Goal: Information Seeking & Learning: Learn about a topic

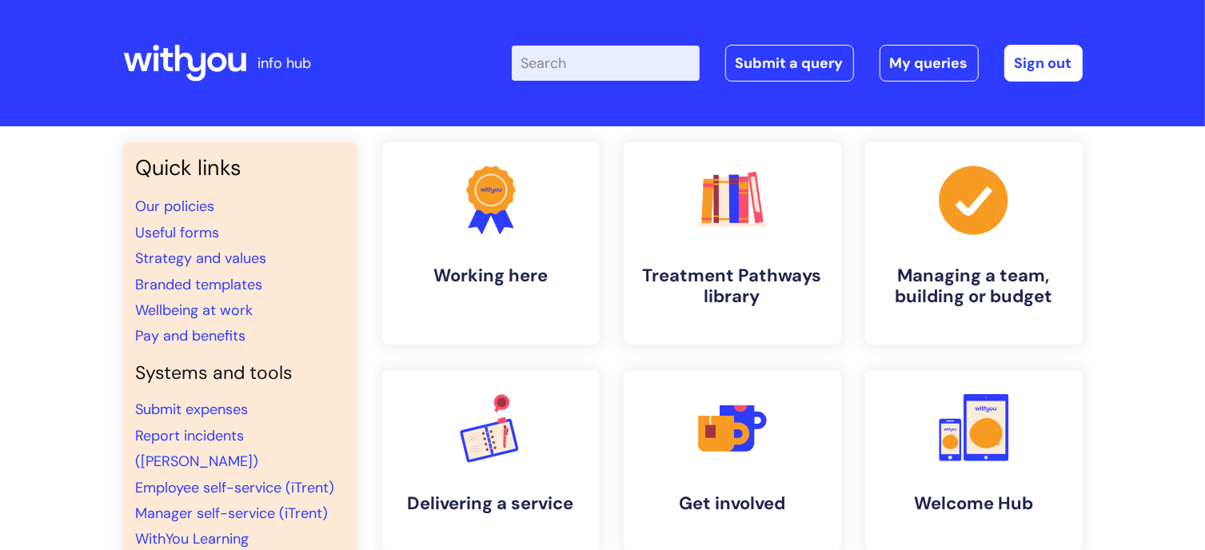
click at [558, 64] on input "Enter your search term here..." at bounding box center [606, 63] width 188 height 35
type input "recruitment"
click button "Search" at bounding box center [0, 0] width 0 height 0
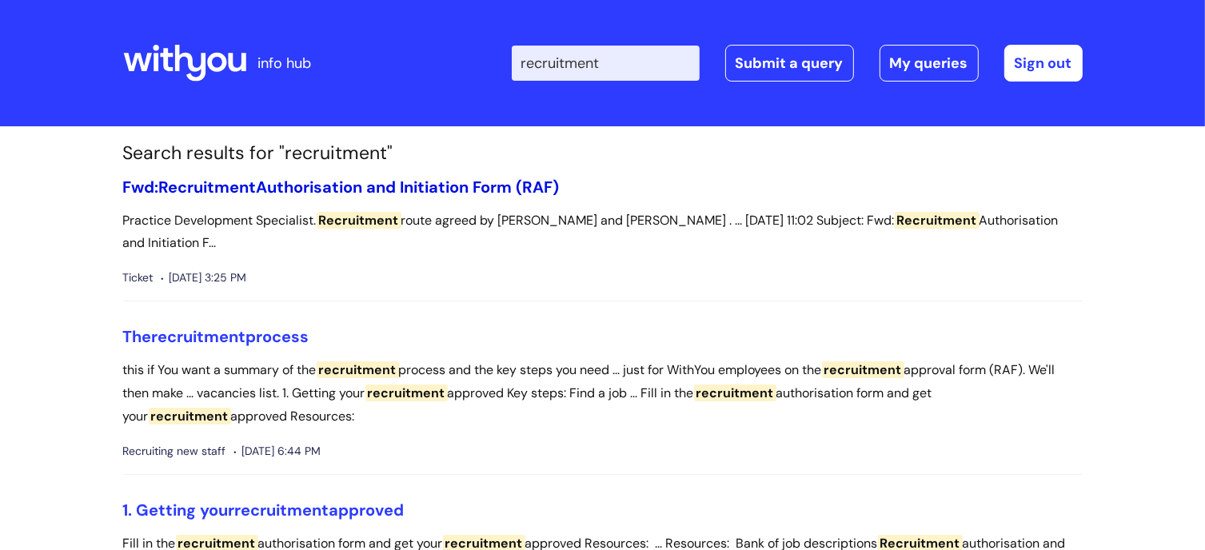
click at [388, 183] on link "Fwd: Recruitment Authorisation and Initiation Form (RAF)" at bounding box center [341, 187] width 437 height 21
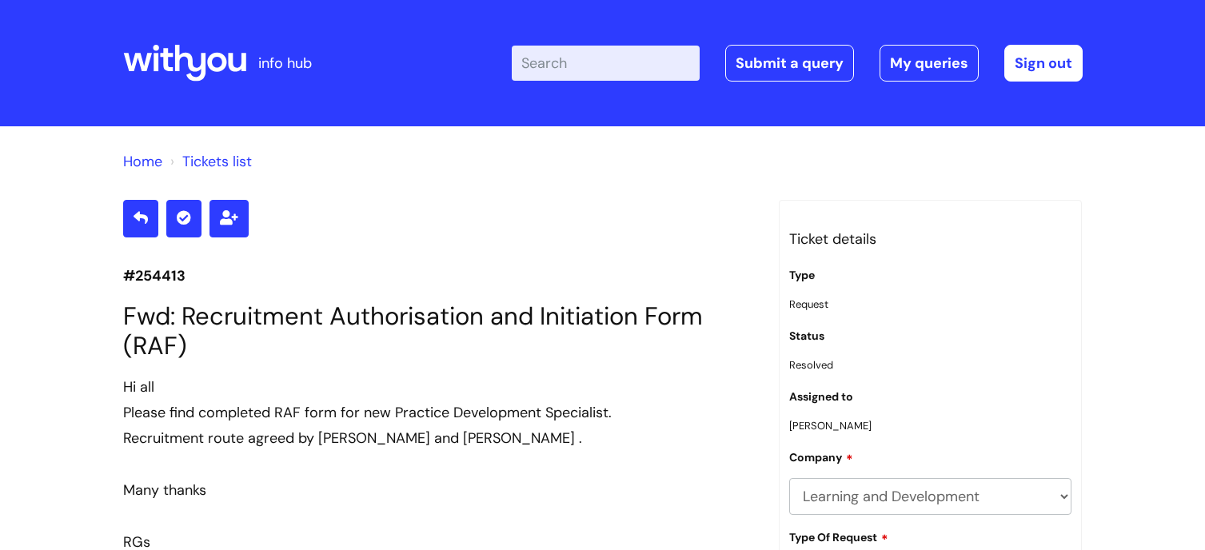
scroll to position [12908, 0]
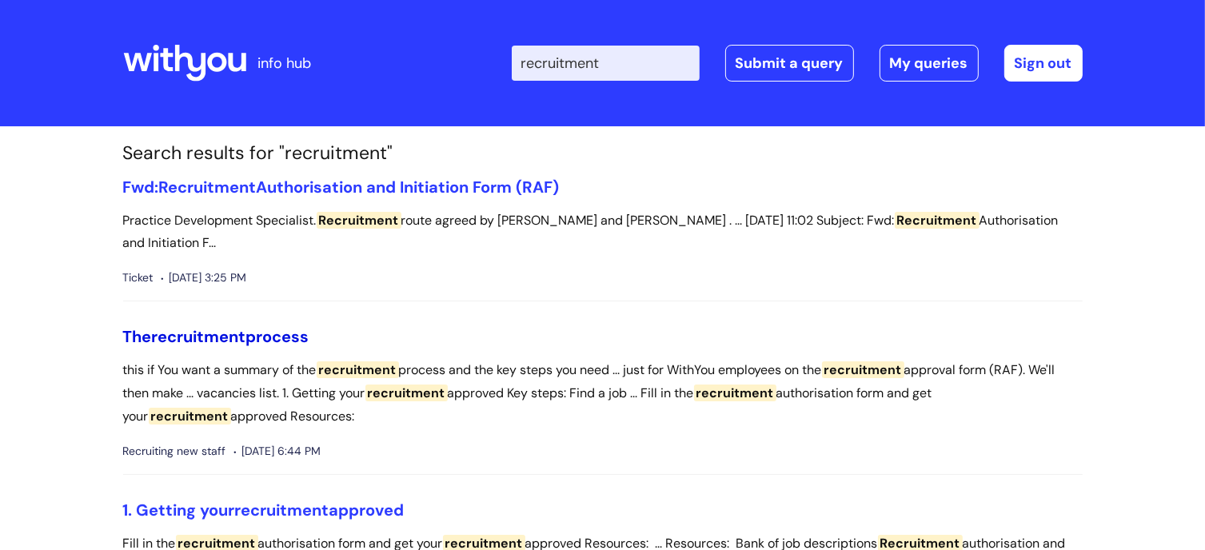
click at [208, 326] on span "recruitment" at bounding box center [199, 336] width 94 height 21
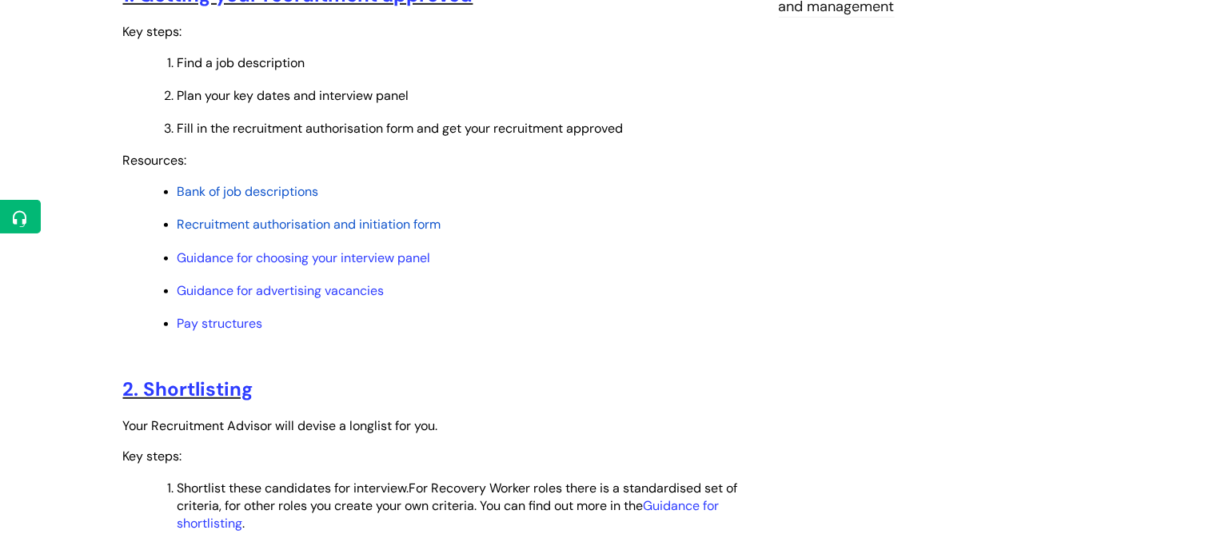
scroll to position [720, 0]
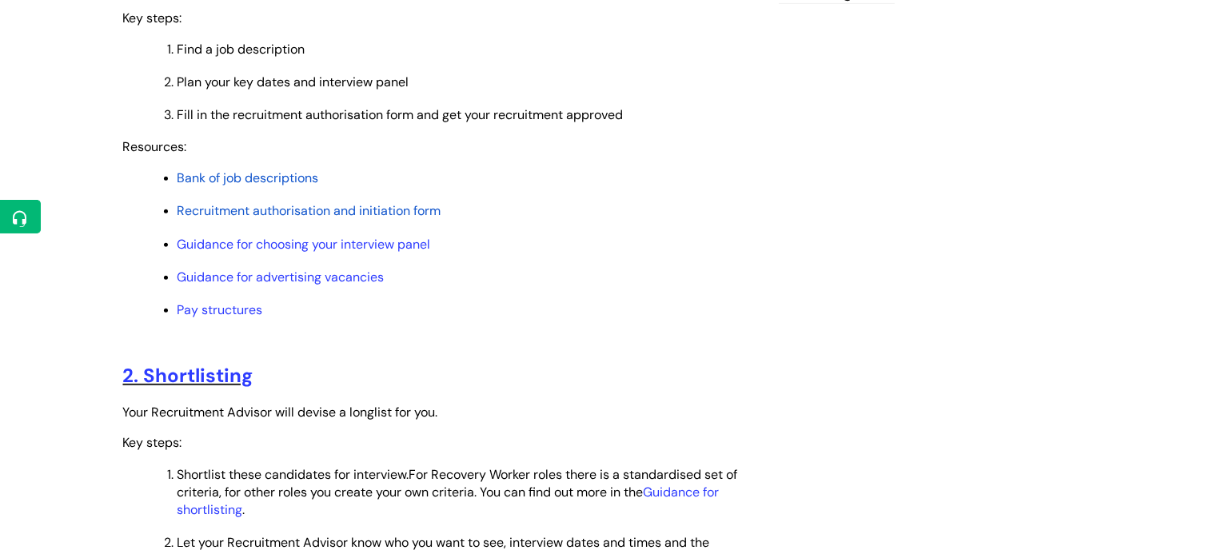
click at [272, 176] on span "Bank of job descriptions" at bounding box center [249, 178] width 142 height 17
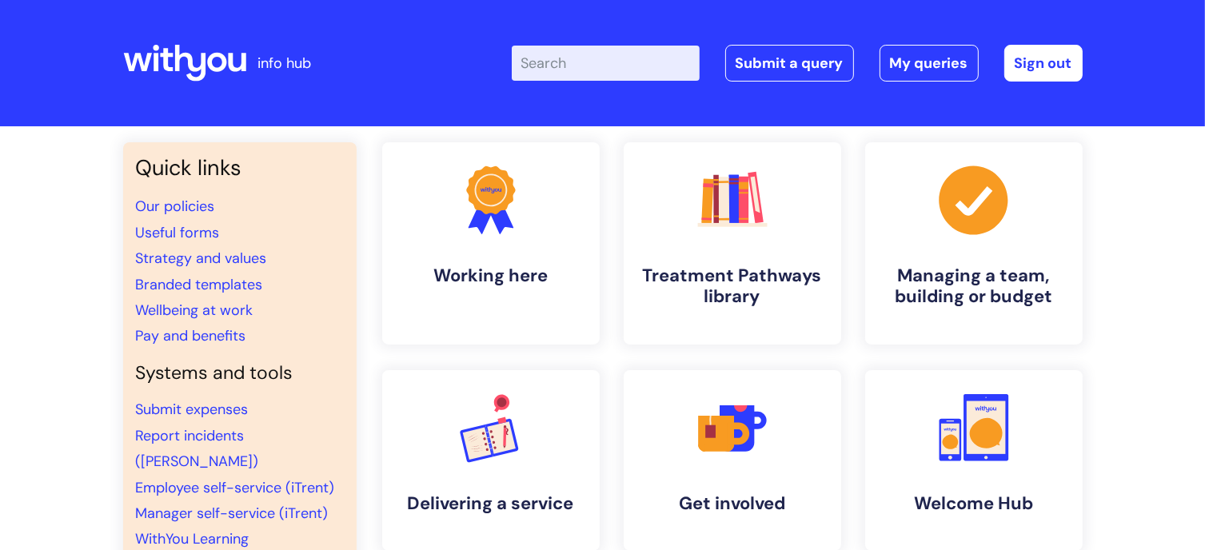
click at [562, 70] on input "Enter your search term here..." at bounding box center [606, 63] width 188 height 35
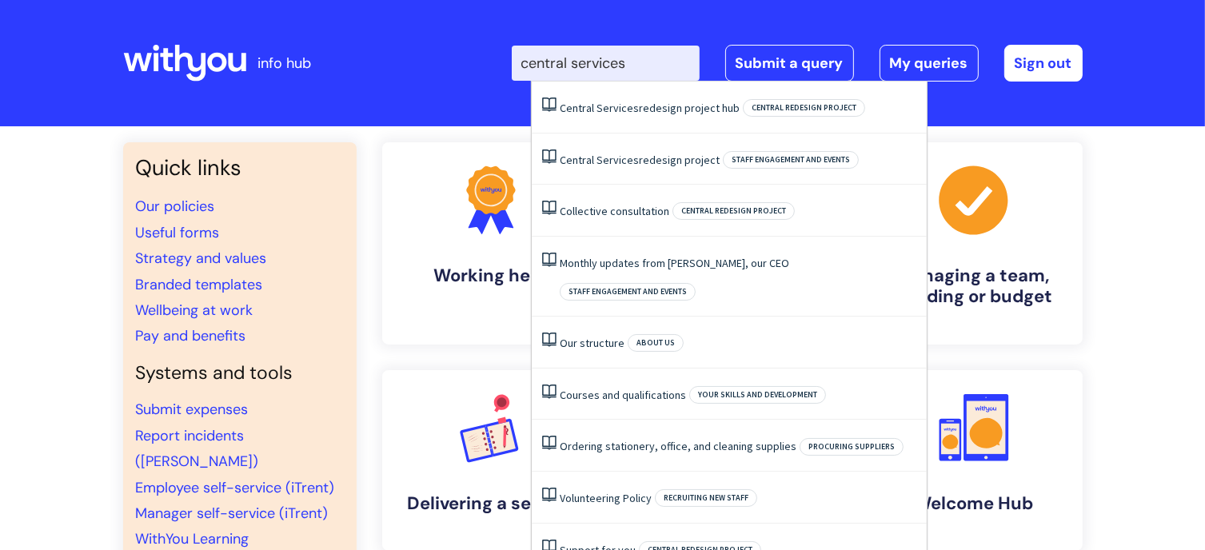
type input "central services"
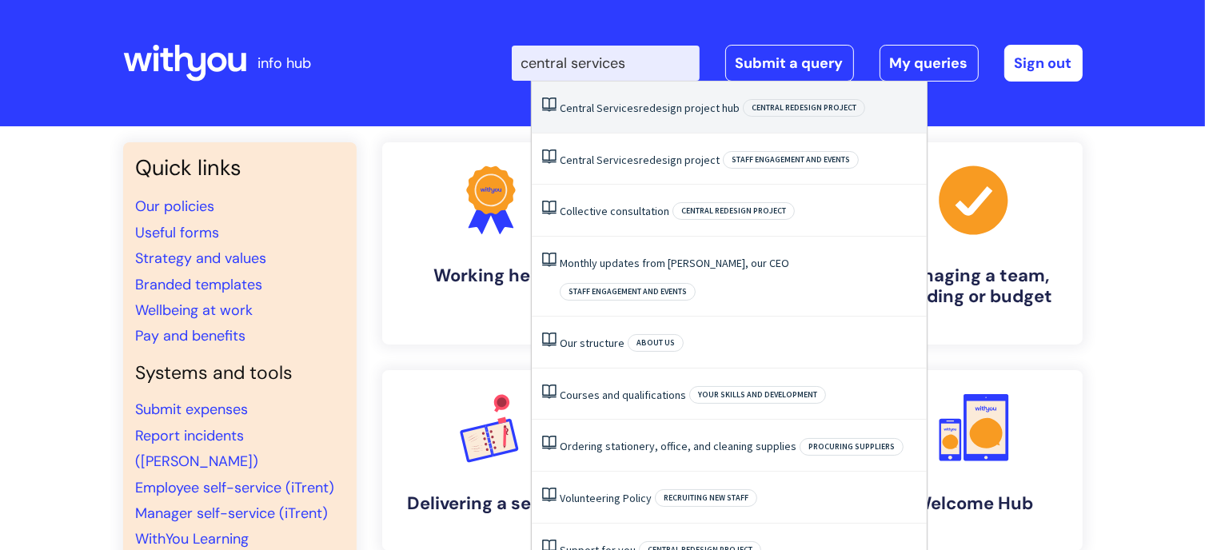
click at [654, 107] on link "Central Services redesign project hub" at bounding box center [650, 108] width 180 height 14
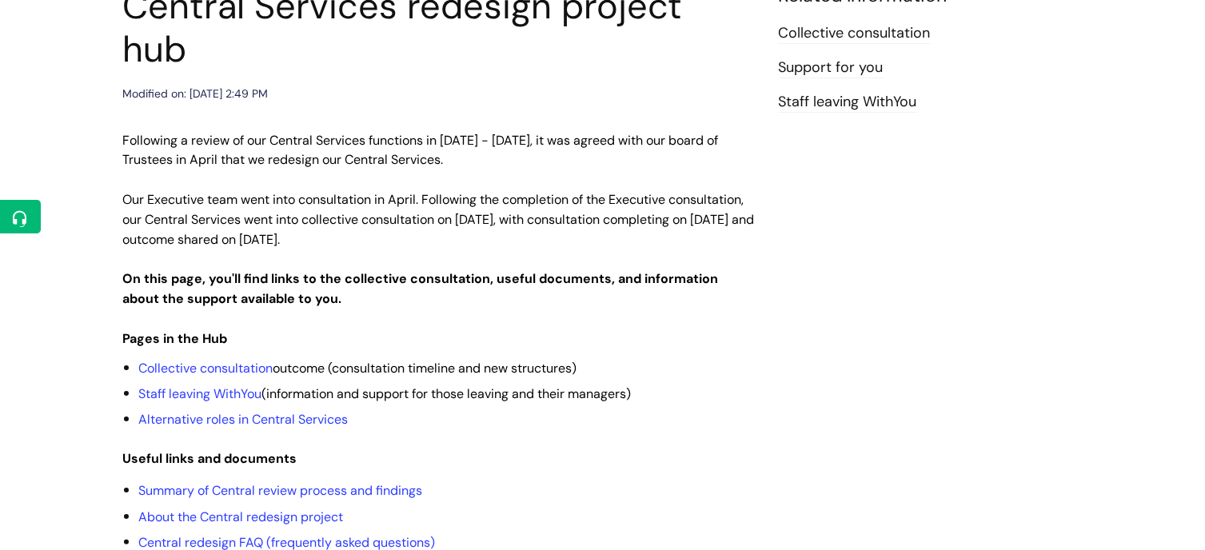
scroll to position [320, 0]
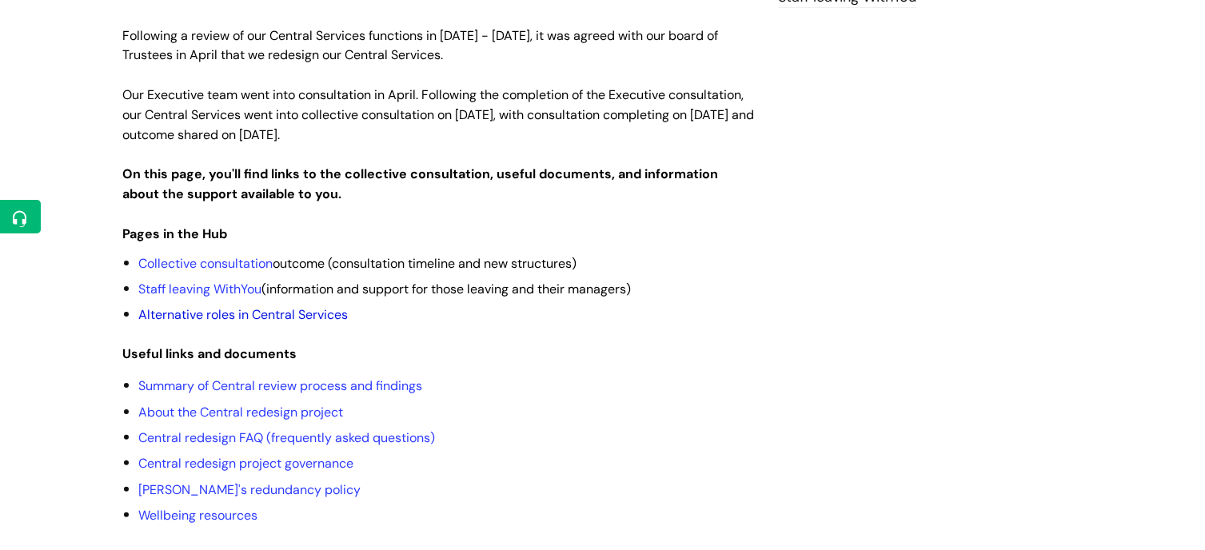
click at [201, 306] on link "Alternative roles in Central Services" at bounding box center [243, 314] width 209 height 17
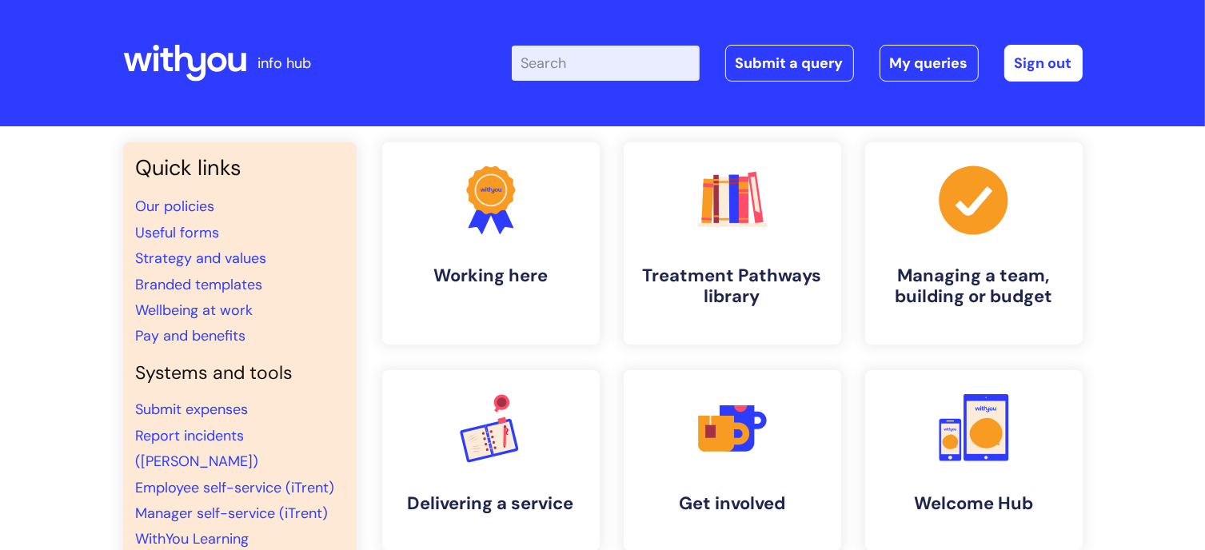
click at [541, 49] on input "Enter your search term here..." at bounding box center [606, 63] width 188 height 35
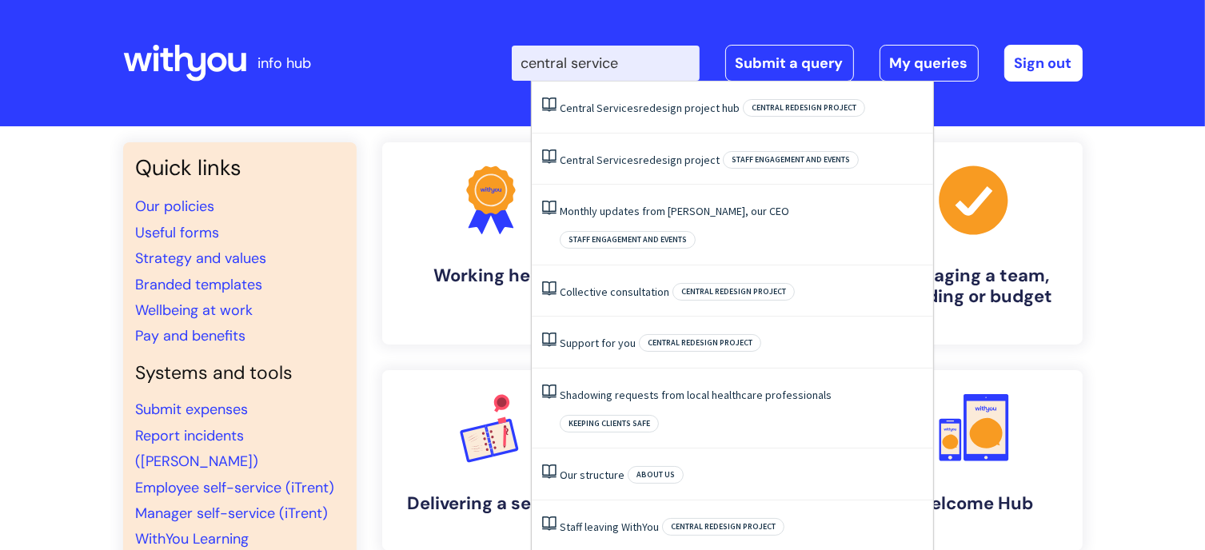
type input "central services"
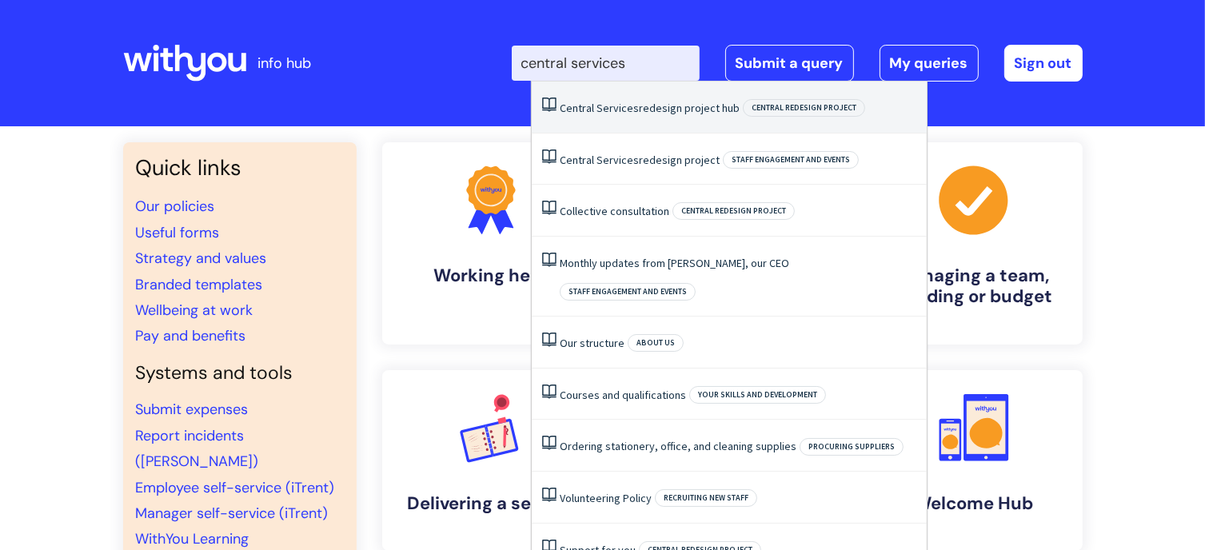
click at [642, 106] on link "Central Services redesign project hub" at bounding box center [650, 108] width 180 height 14
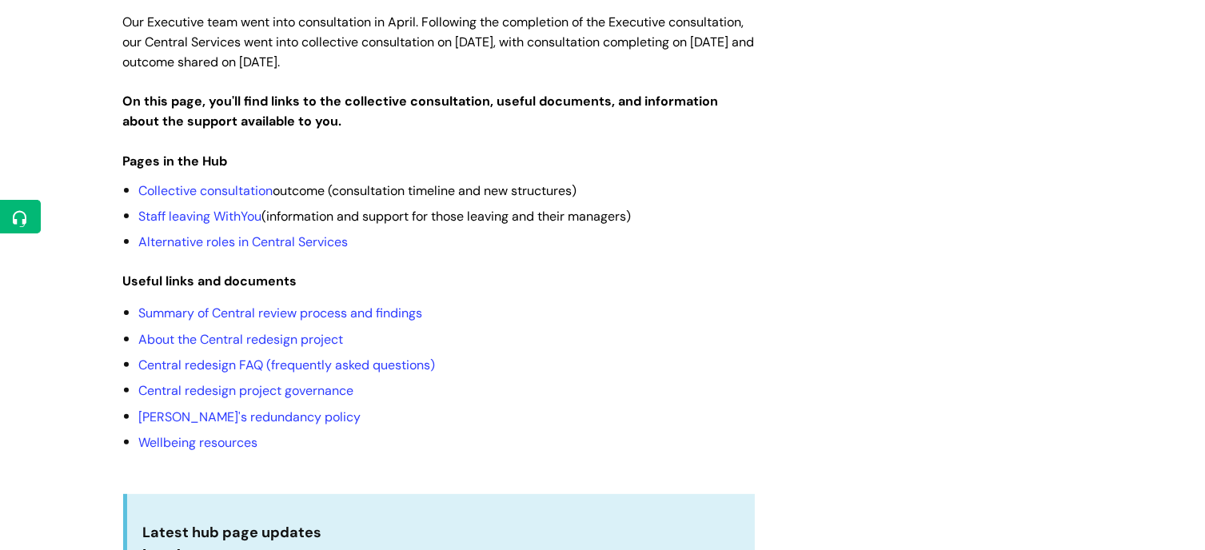
scroll to position [400, 0]
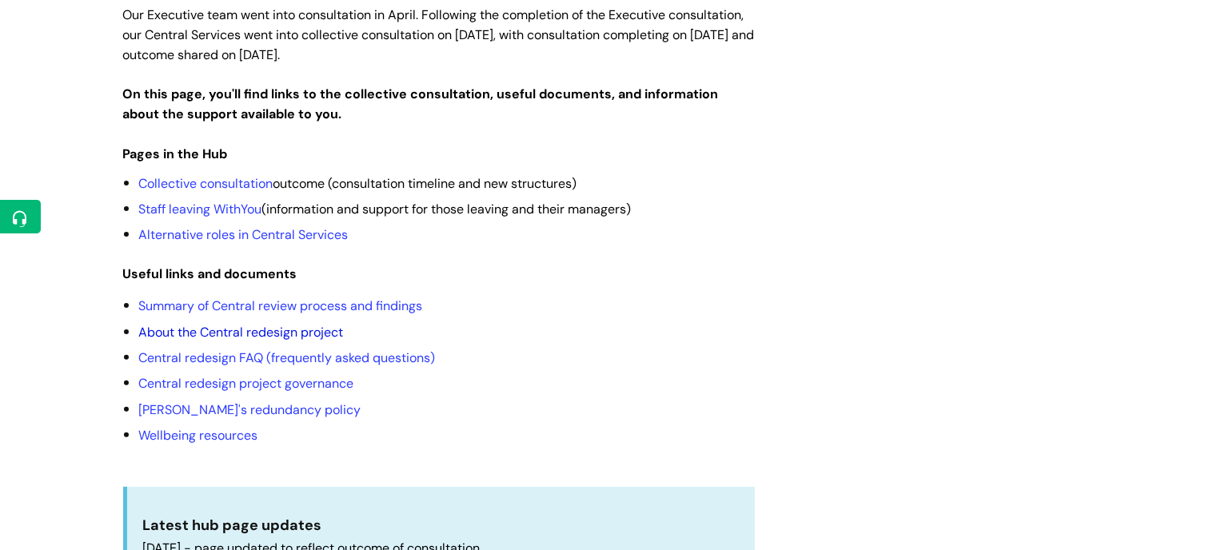
click at [232, 324] on link "About the Central redesign project" at bounding box center [241, 332] width 205 height 17
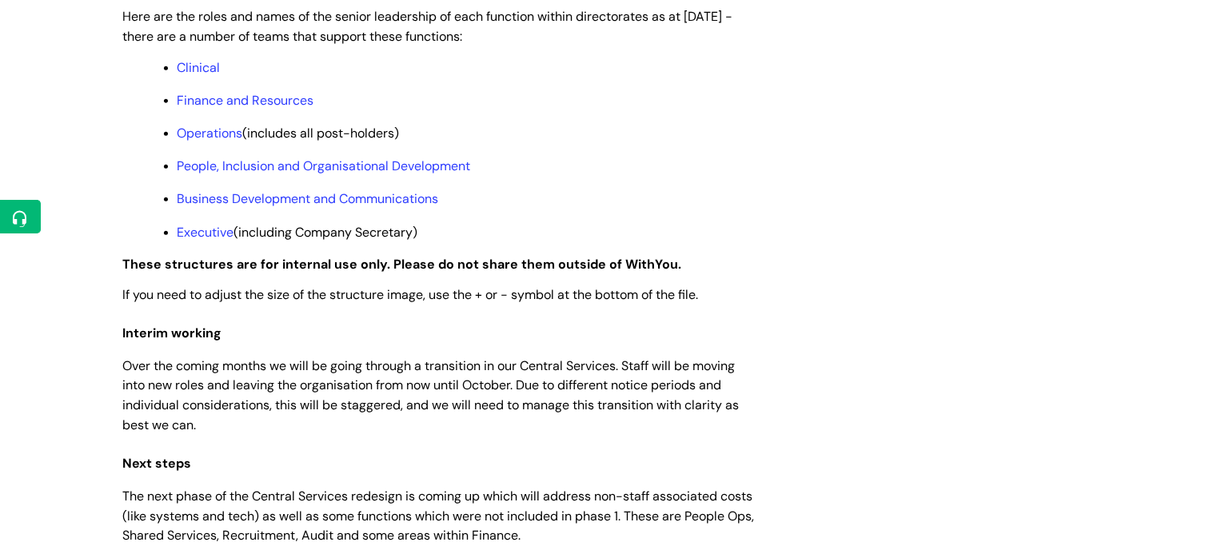
scroll to position [1359, 0]
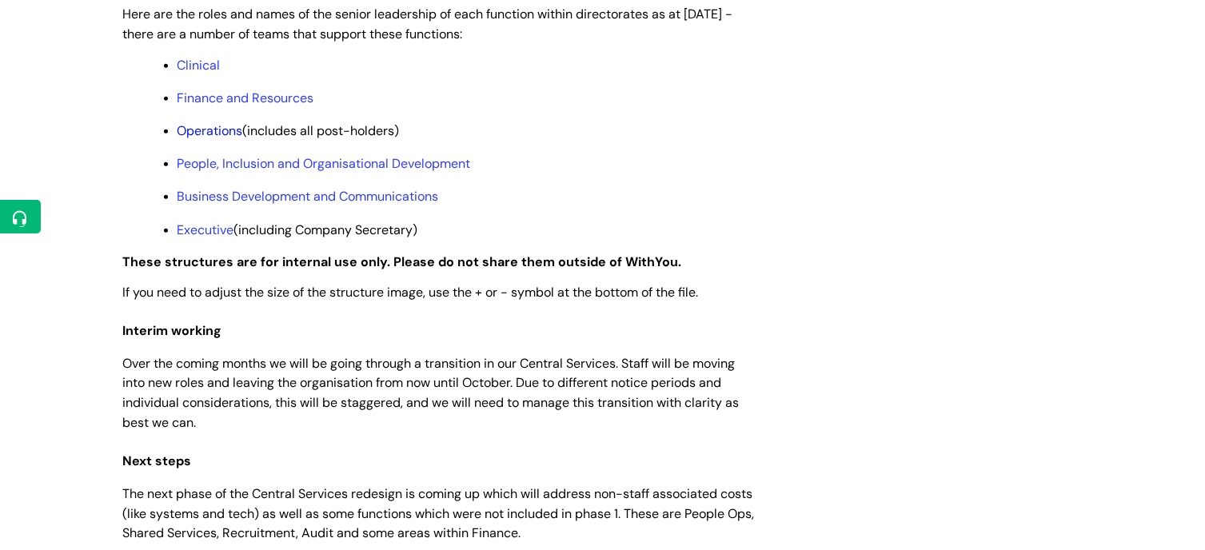
click at [220, 139] on link "Operations" at bounding box center [211, 130] width 66 height 17
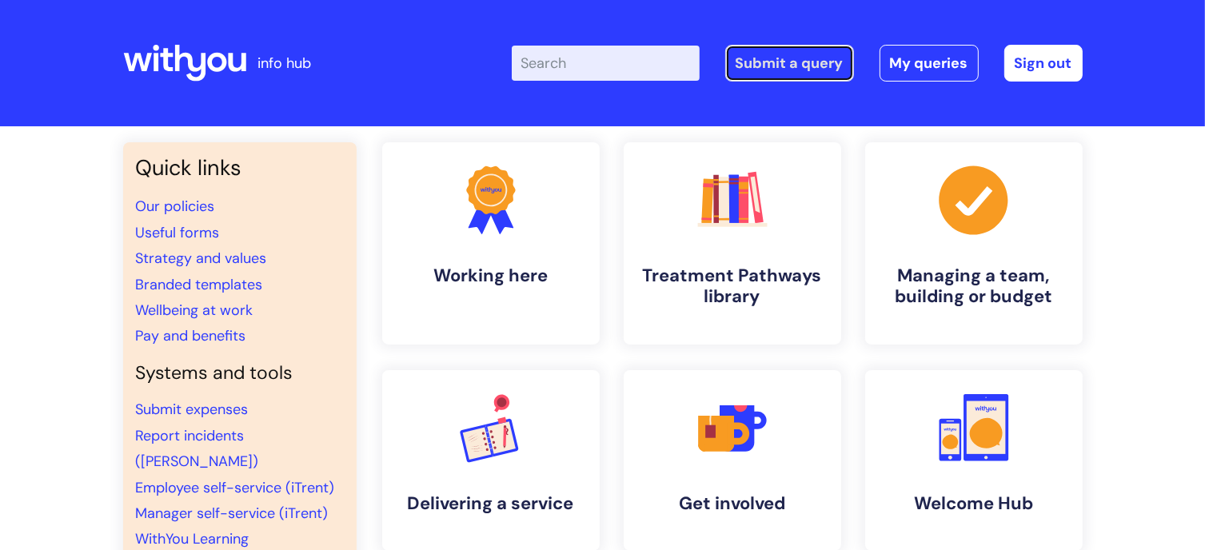
click at [805, 63] on link "Submit a query" at bounding box center [789, 63] width 129 height 37
